Goal: Obtain resource: Obtain resource

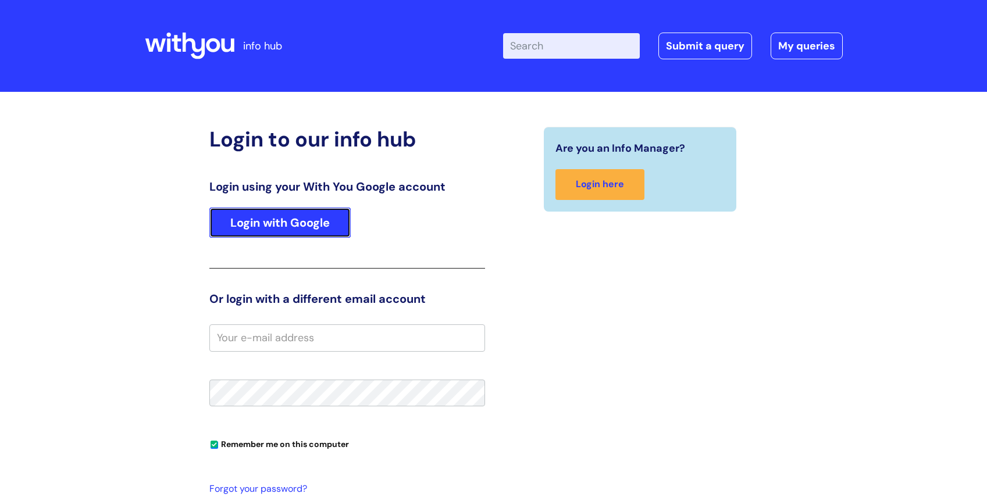
click at [262, 227] on link "Login with Google" at bounding box center [279, 223] width 141 height 30
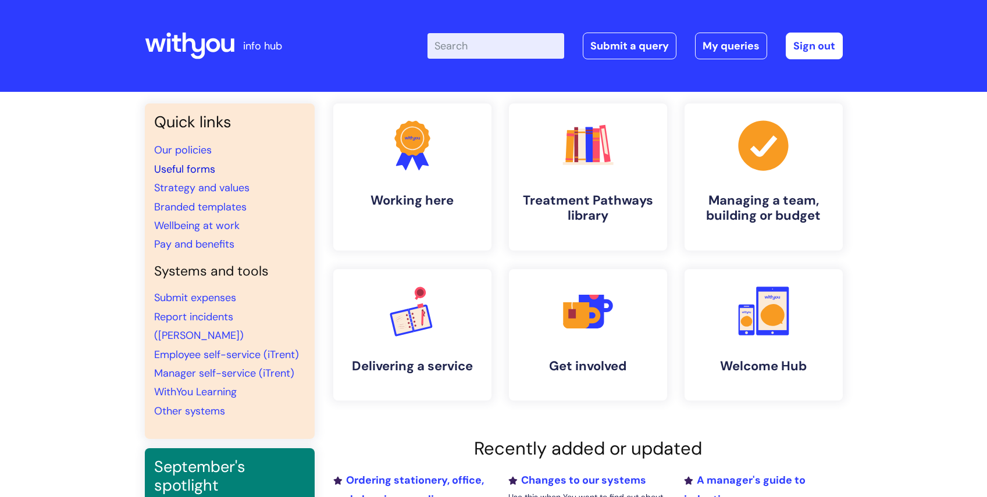
click at [185, 168] on link "Useful forms" at bounding box center [184, 169] width 61 height 14
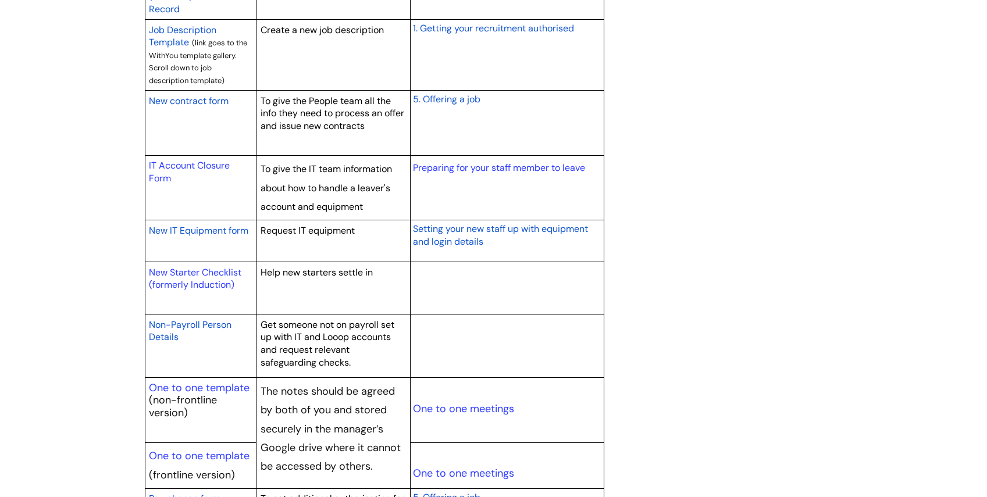
scroll to position [1164, 0]
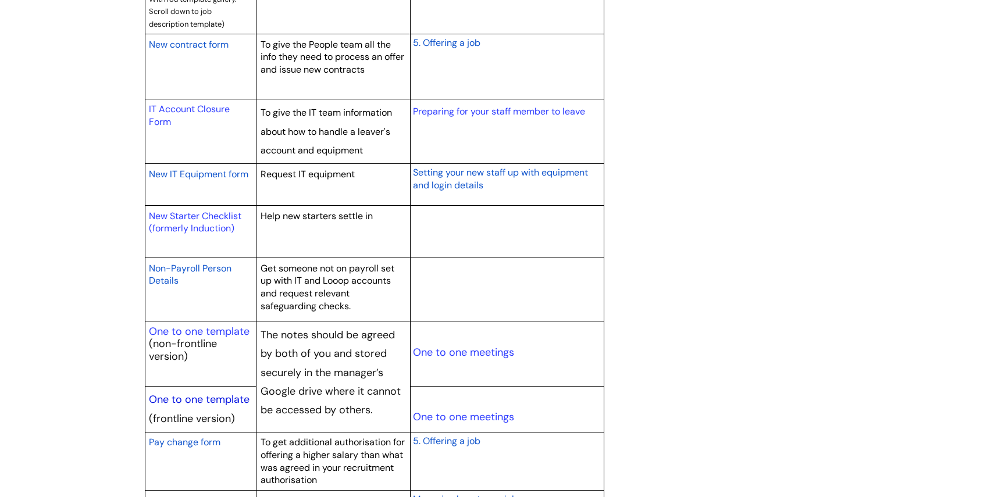
click at [203, 401] on link "One to one template" at bounding box center [199, 400] width 101 height 14
